Goal: Transaction & Acquisition: Purchase product/service

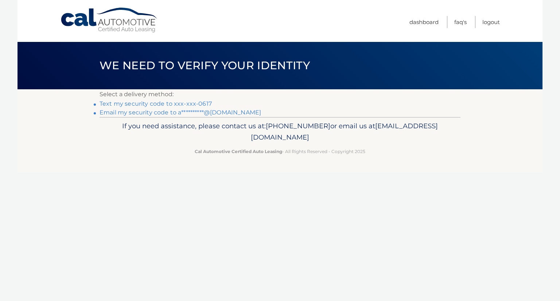
click at [143, 104] on link "Text my security code to xxx-xxx-0617" at bounding box center [155, 103] width 112 height 7
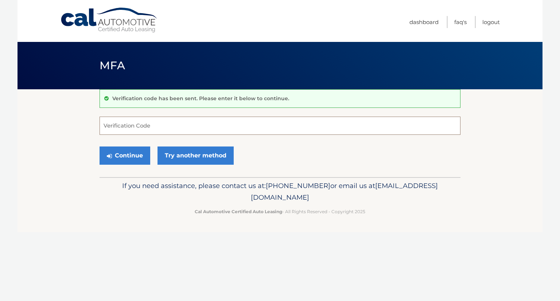
click at [128, 123] on input "Verification Code" at bounding box center [279, 126] width 361 height 18
type input "865130"
click at [121, 154] on button "Continue" at bounding box center [124, 155] width 51 height 18
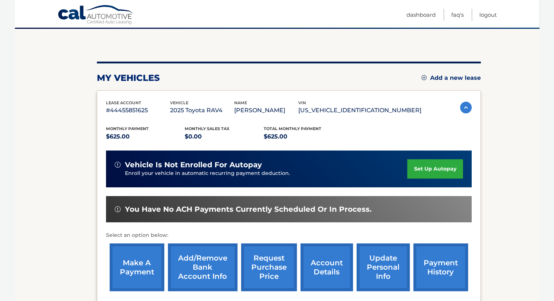
scroll to position [73, 0]
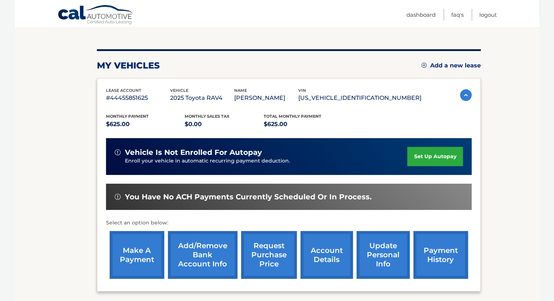
click at [139, 259] on link "make a payment" at bounding box center [137, 255] width 55 height 48
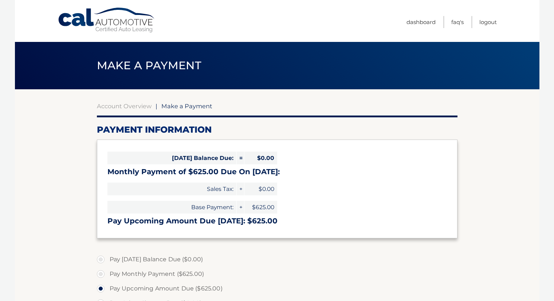
select select "YmRkNjU1MDgtNjZlYi00NWQxLWI2NjgtMGI1OTFkMDljZmMz"
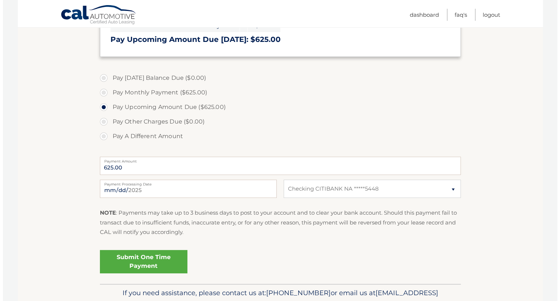
scroll to position [182, 0]
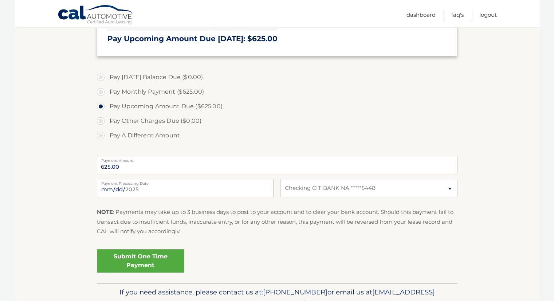
click at [144, 260] on link "Submit One Time Payment" at bounding box center [140, 260] width 87 height 23
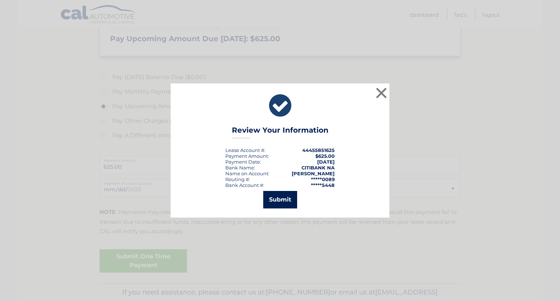
click at [280, 200] on button "Submit" at bounding box center [280, 199] width 34 height 17
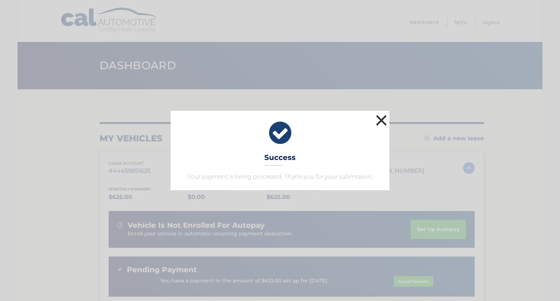
click at [381, 121] on button "×" at bounding box center [381, 120] width 15 height 15
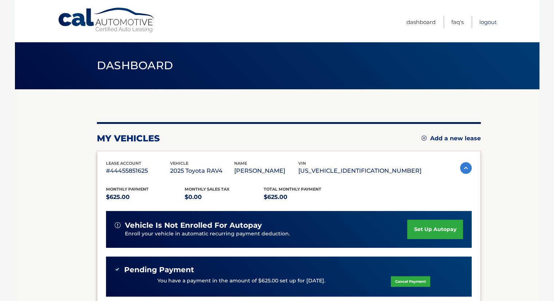
click at [485, 22] on link "Logout" at bounding box center [488, 22] width 17 height 12
